Goal: Check status: Check status

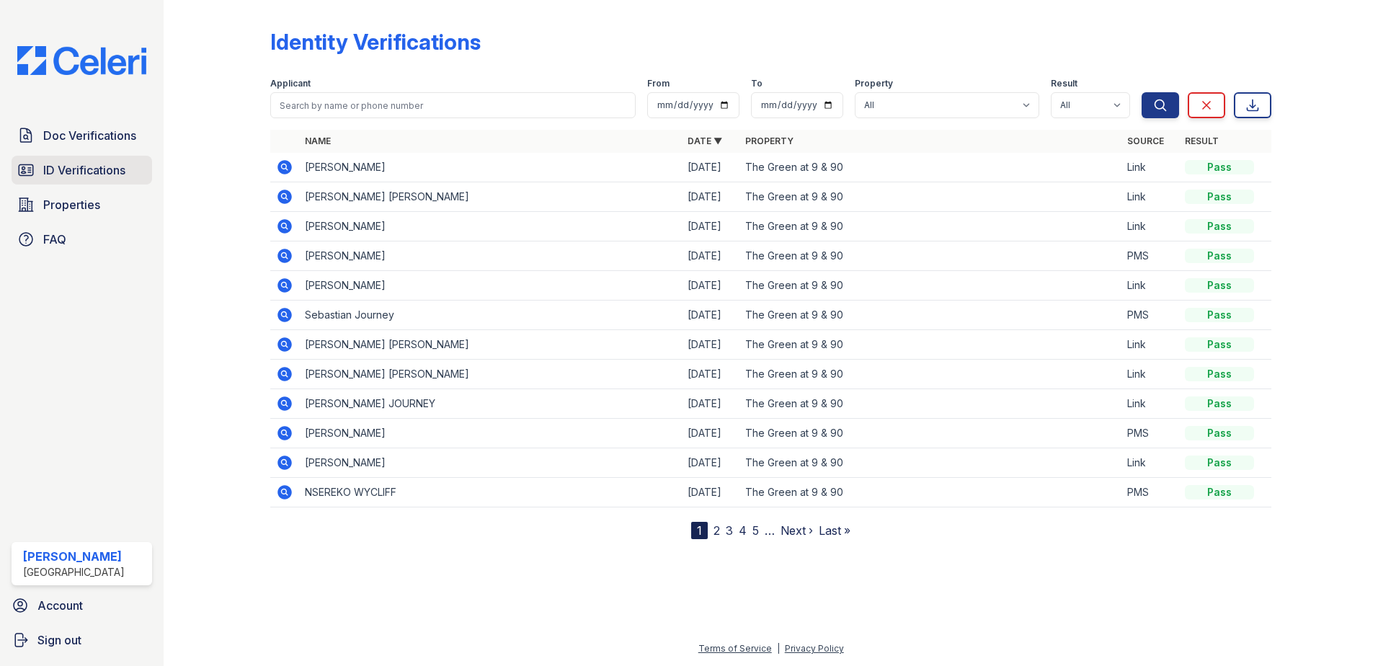
click at [94, 166] on span "ID Verifications" at bounding box center [84, 169] width 82 height 17
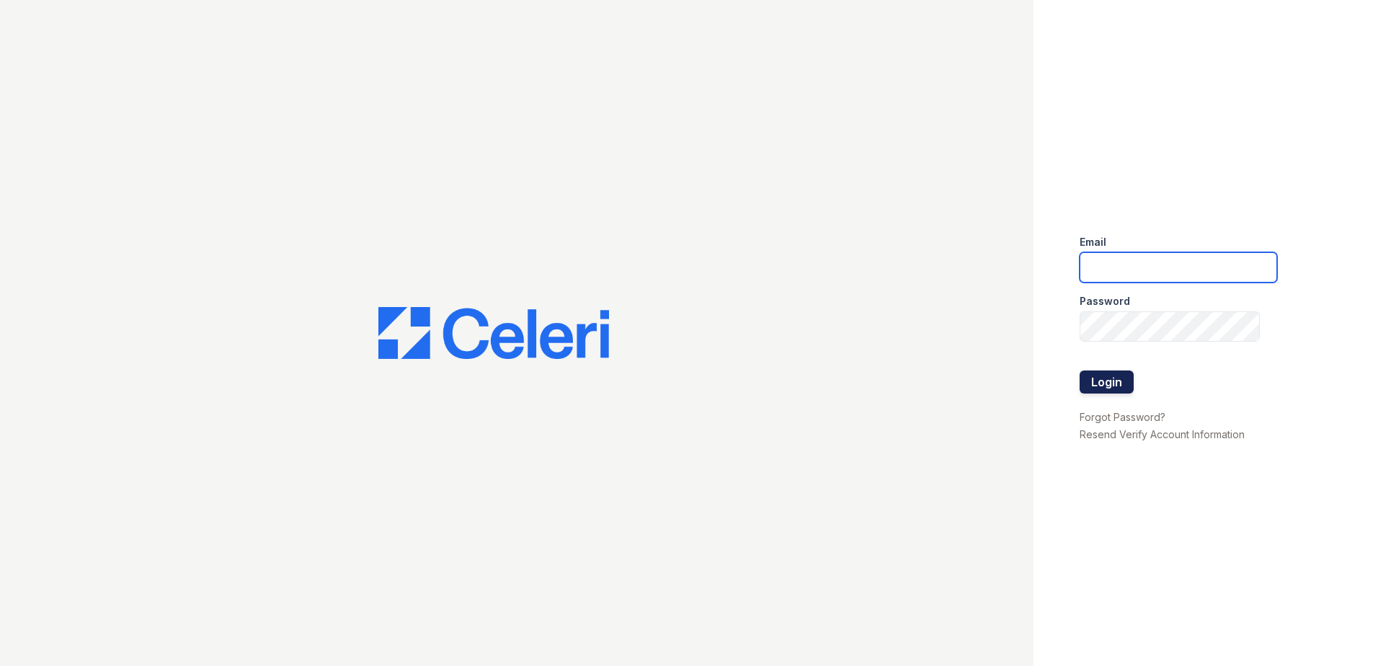
type input "dwallace@willowbridgepc.com"
click at [1108, 375] on button "Login" at bounding box center [1106, 381] width 54 height 23
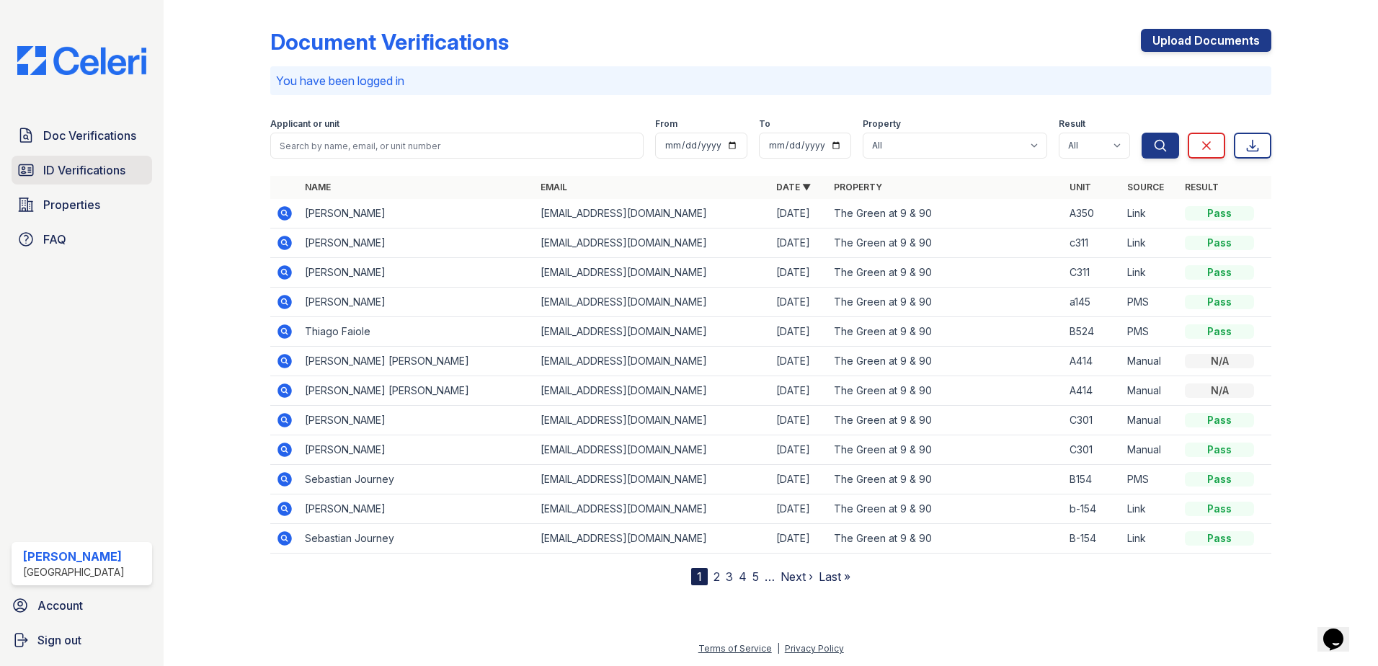
click at [111, 180] on link "ID Verifications" at bounding box center [82, 170] width 140 height 29
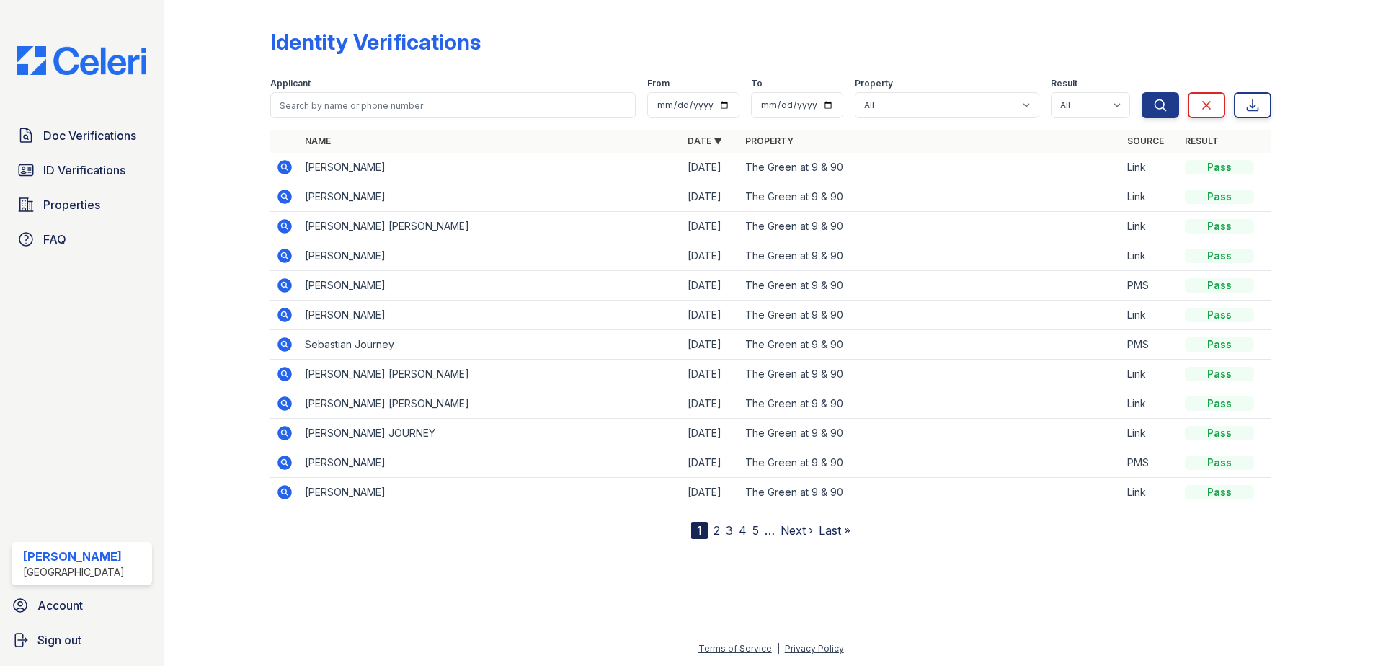
click at [286, 166] on icon at bounding box center [284, 167] width 17 height 17
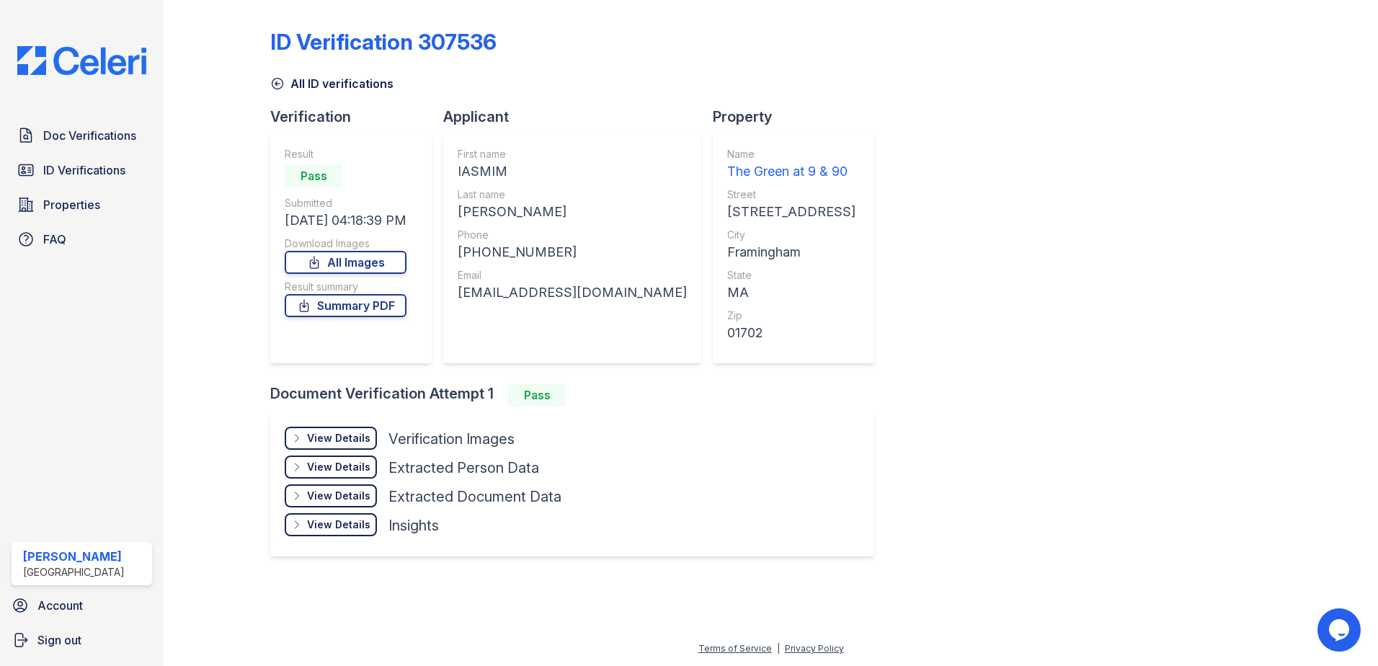
click at [352, 434] on div "View Details" at bounding box center [338, 438] width 63 height 14
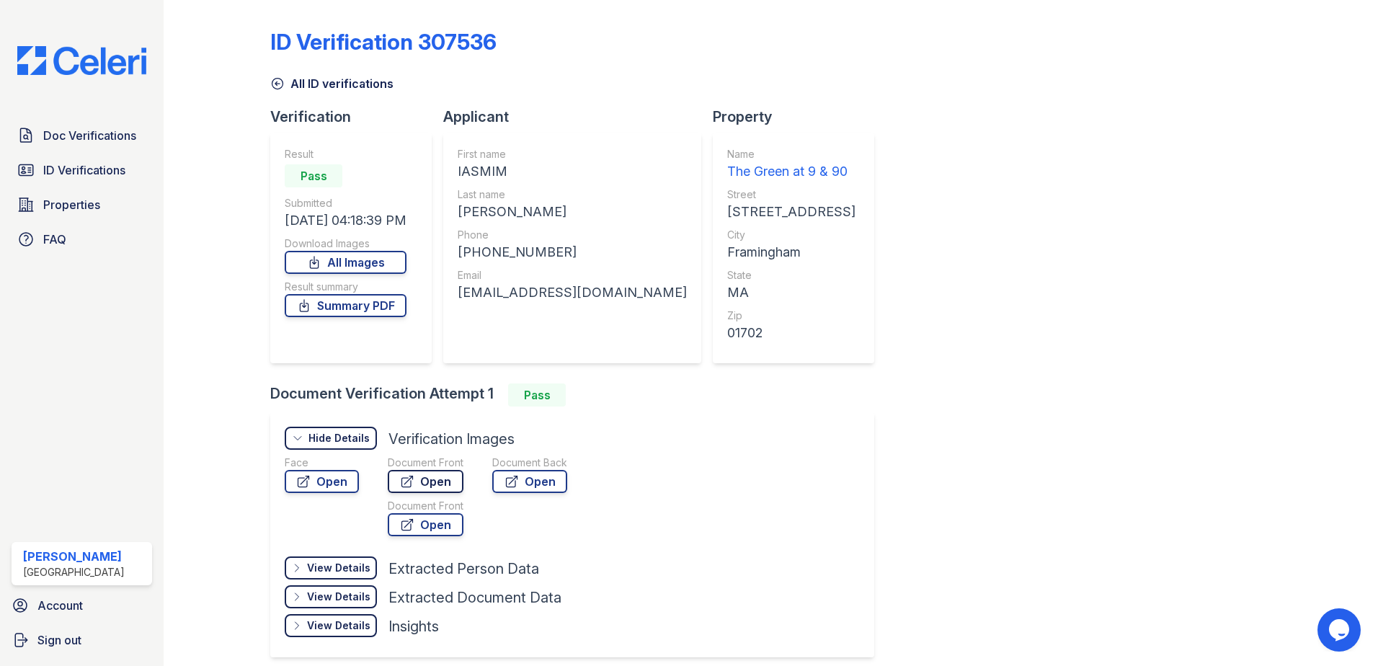
click at [450, 478] on link "Open" at bounding box center [426, 481] width 76 height 23
